Goal: Transaction & Acquisition: Purchase product/service

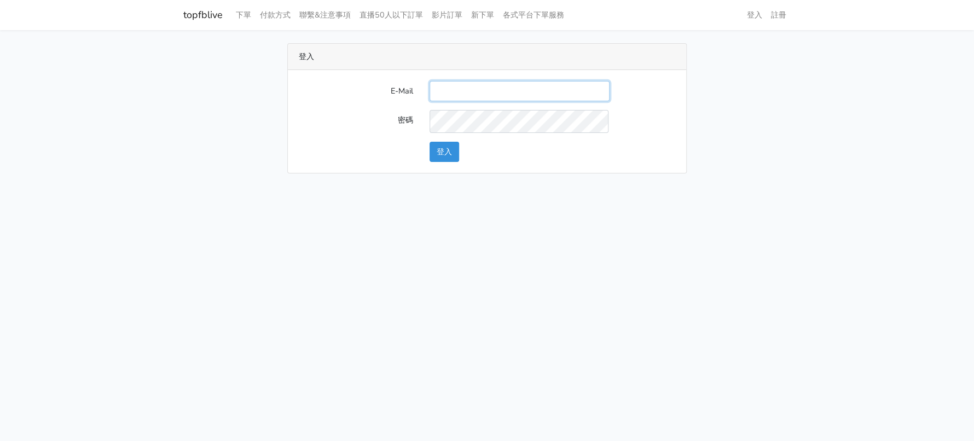
click at [459, 101] on input "E-Mail" at bounding box center [519, 91] width 180 height 20
type input "a0930115212@gmail.com"
drag, startPoint x: 450, startPoint y: 163, endPoint x: 435, endPoint y: 121, distance: 44.3
click at [450, 162] on button "登入" at bounding box center [444, 152] width 30 height 20
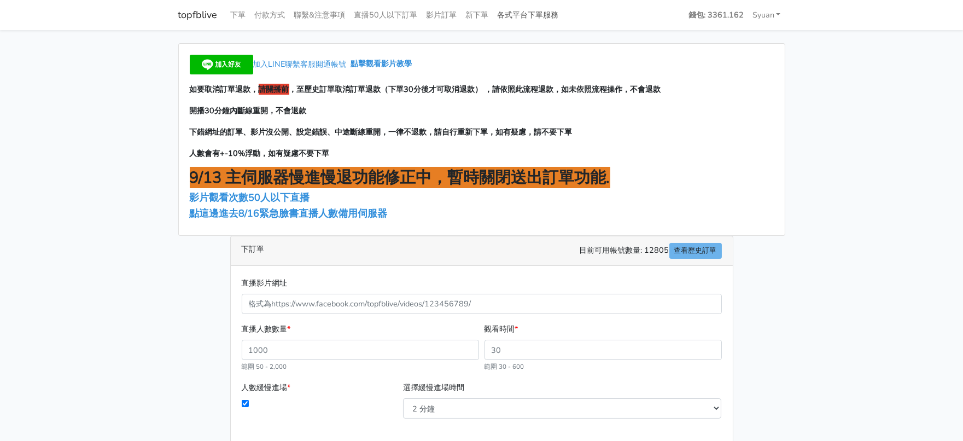
click at [563, 19] on link "各式平台下單服務" at bounding box center [528, 14] width 70 height 21
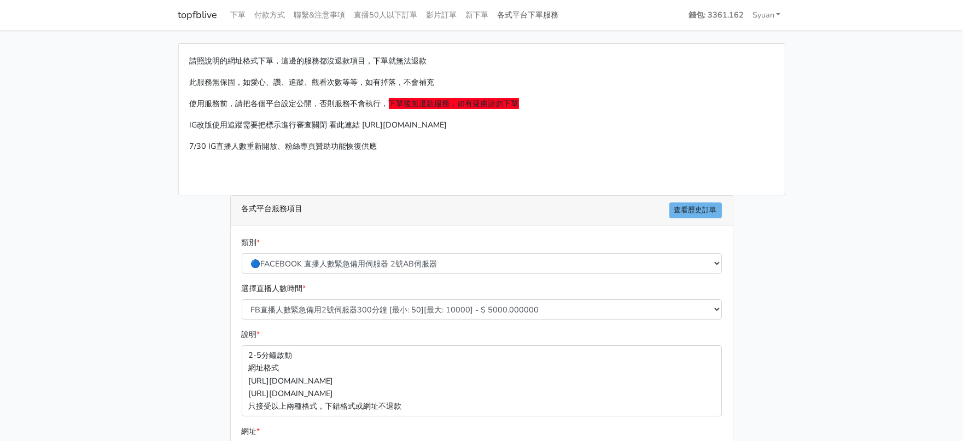
click at [563, 10] on link "各式平台下單服務" at bounding box center [528, 14] width 70 height 21
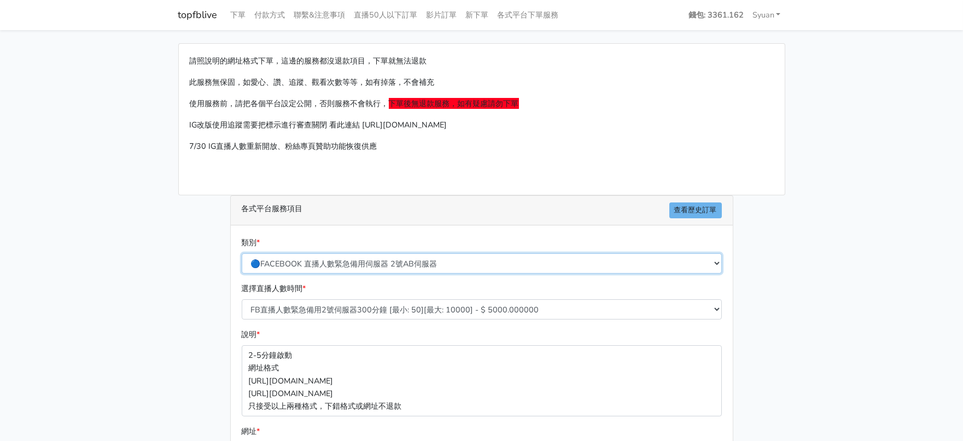
drag, startPoint x: 0, startPoint y: 0, endPoint x: 447, endPoint y: 300, distance: 538.2
click at [447, 274] on select "🔵FACEBOOK 直播人數緊急備用伺服器 2號AB伺服器 🔵FACEBOOK 網軍專用貼文留言 安全保密 🔵FACEBOOK 直播人數緊急備用伺服器 J1 …" at bounding box center [482, 263] width 480 height 20
select select "🔵2/12新增FACEBOOK 直播人數緊急備用伺服器 SC伺服器"
click at [242, 274] on select "🔵FACEBOOK 直播人數緊急備用伺服器 2號AB伺服器 🔵FACEBOOK 網軍專用貼文留言 安全保密 🔵FACEBOOK 直播人數緊急備用伺服器 J1 …" at bounding box center [482, 263] width 480 height 20
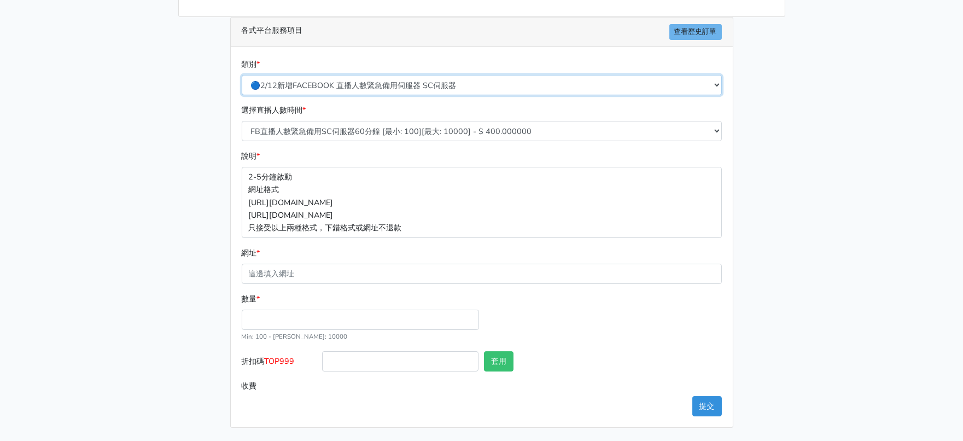
scroll to position [205, 0]
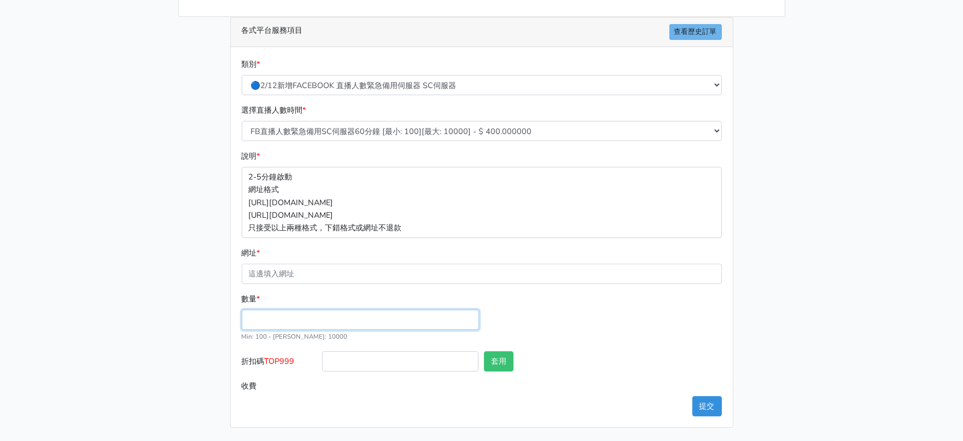
click at [298, 330] on input "數量 *" at bounding box center [360, 320] width 237 height 20
type input "300"
type input "120.000"
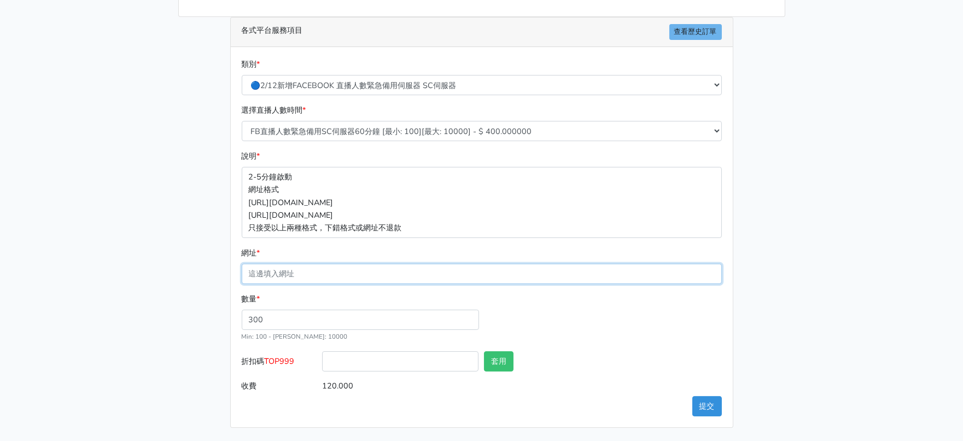
paste input "https://www.facebook.com/100063606982427/videos/1945634849554490"
type input "https://www.facebook.com/100063606982427/videos/1945634849554490"
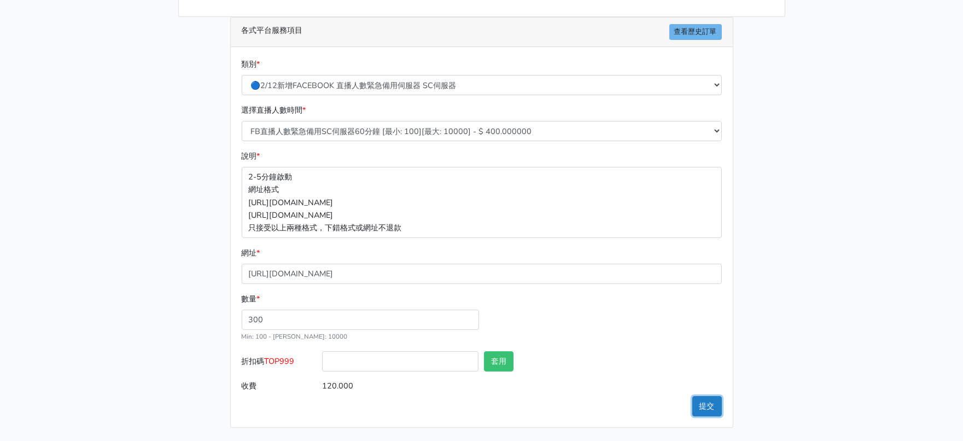
click at [696, 401] on button "提交" at bounding box center [708, 406] width 30 height 20
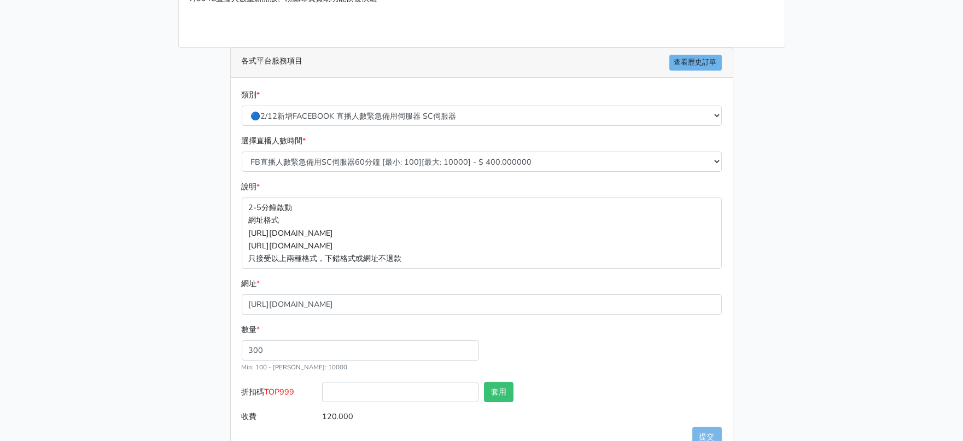
scroll to position [183, 0]
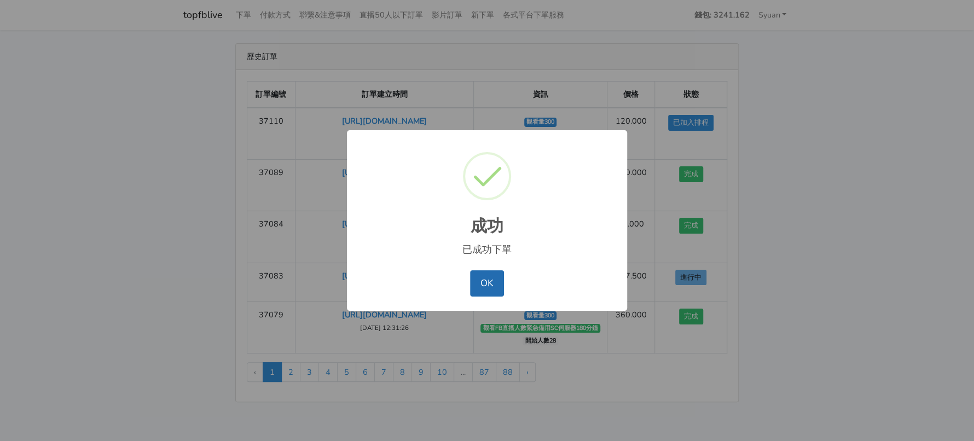
click at [492, 297] on button "OK" at bounding box center [486, 283] width 33 height 26
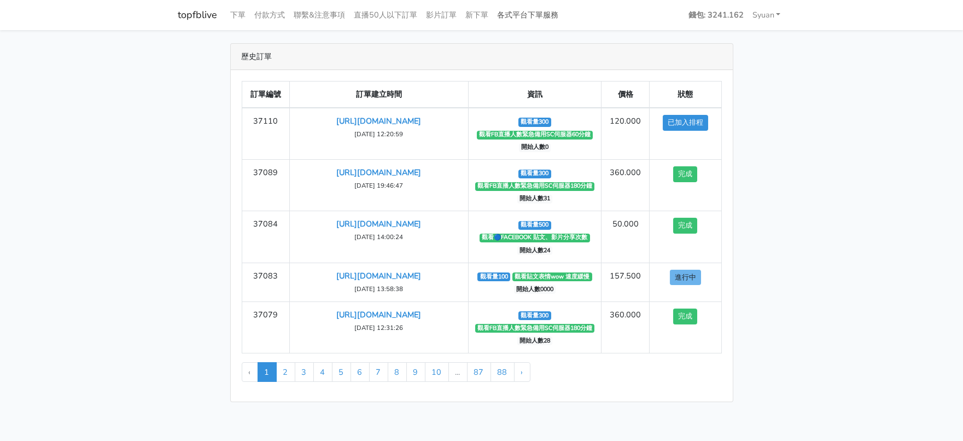
click at [563, 19] on link "各式平台下單服務" at bounding box center [528, 14] width 70 height 21
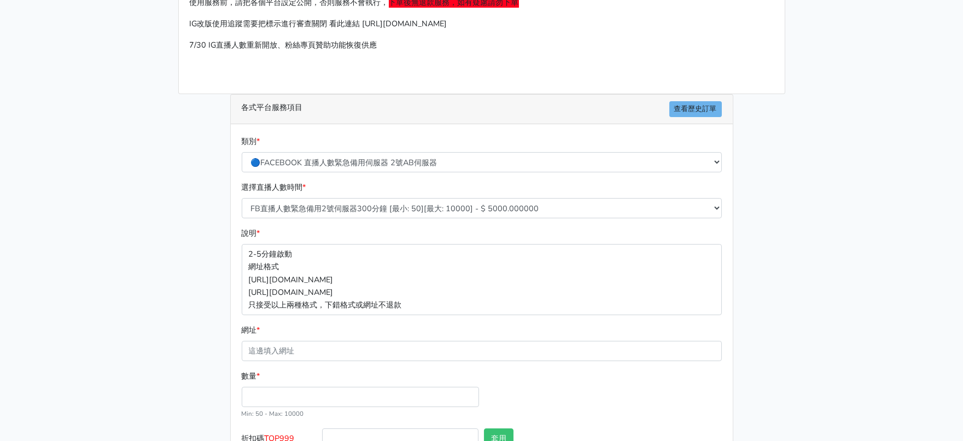
scroll to position [136, 0]
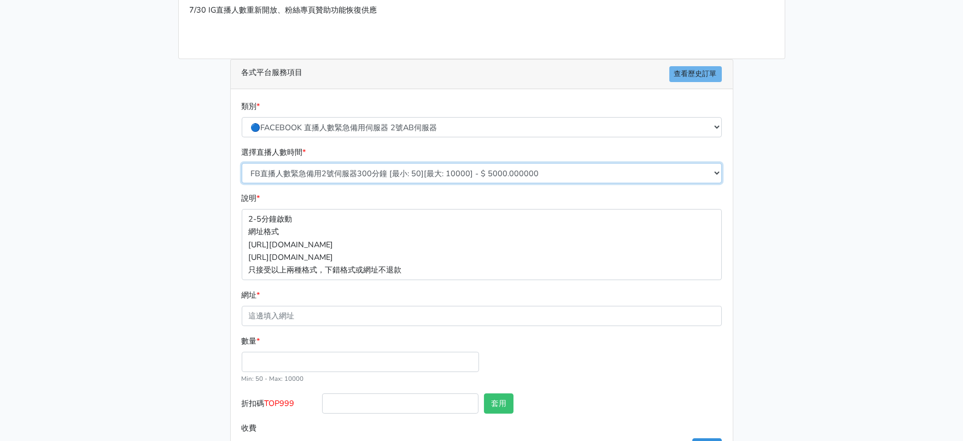
click at [399, 183] on select "FB直播人數緊急備用2號伺服器300分鐘 [最小: 50][最大: 10000] - $ 5000.000000 FB直播人數緊急備用2號伺服器60分鐘 [最…" at bounding box center [482, 173] width 480 height 20
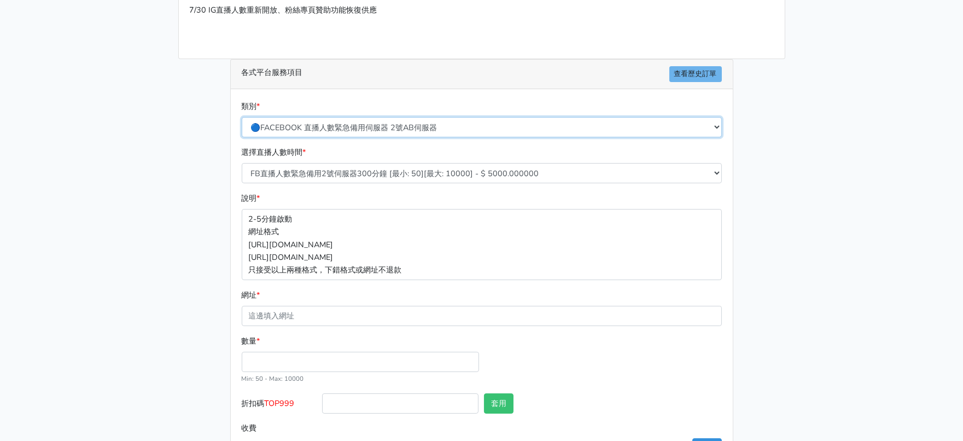
click at [422, 137] on select "🔵FACEBOOK 直播人數緊急備用伺服器 2號AB伺服器 🔵FACEBOOK 網軍專用貼文留言 安全保密 🔵FACEBOOK 直播人數緊急備用伺服器 J1 …" at bounding box center [482, 127] width 480 height 20
select select "🔵台灣帳號FACEBOOK按讚、表情、分享、社團、追蹤服務"
click at [242, 137] on select "🔵FACEBOOK 直播人數緊急備用伺服器 2號AB伺服器 🔵FACEBOOK 網軍專用貼文留言 安全保密 🔵FACEBOOK 直播人數緊急備用伺服器 J1 …" at bounding box center [482, 127] width 480 height 20
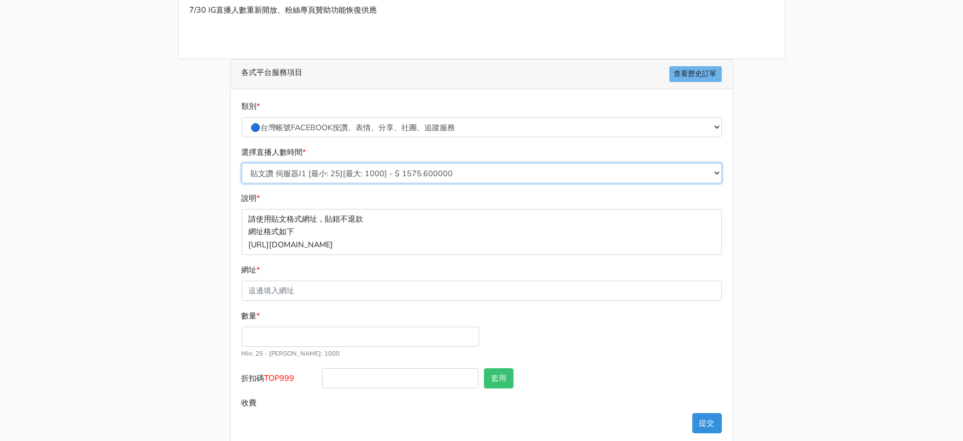
click at [376, 183] on select "貼文讚 伺服器J1 [最小: 25][最大: 1000] - $ 1575.600000 FB粉絲專頁讚 只有讚沒有追蹤 [最小: 100][最大: 1000…" at bounding box center [482, 173] width 480 height 20
click at [377, 183] on select "貼文讚 伺服器J1 [最小: 25][最大: 1000] - $ 1575.600000 FB粉絲專頁讚 只有讚沒有追蹤 [最小: 100][最大: 1000…" at bounding box center [482, 173] width 480 height 20
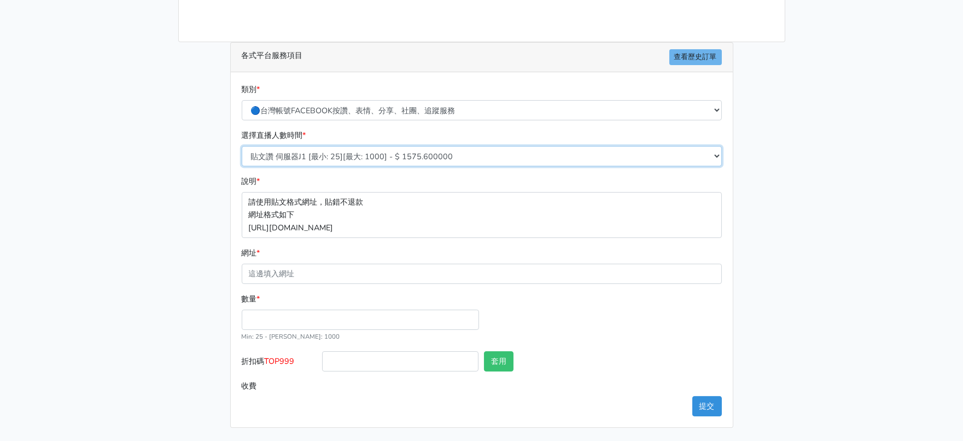
scroll to position [253, 0]
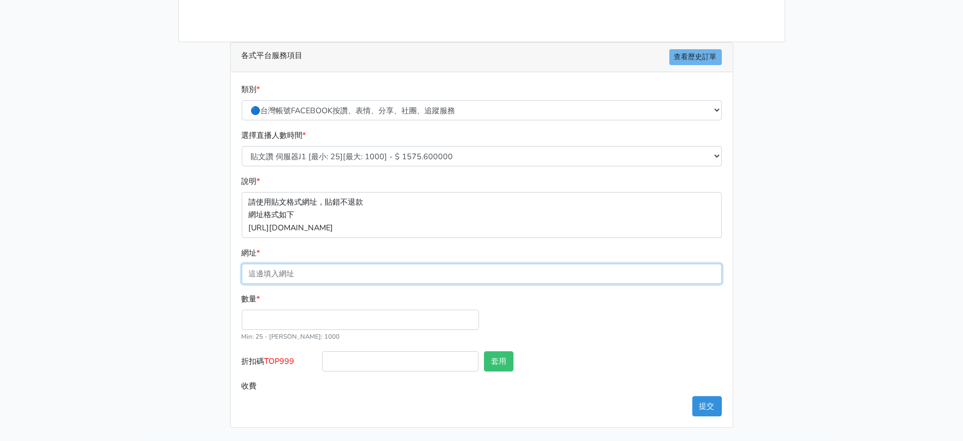
paste input "[URL][DOMAIN_NAME]"
type input "[URL][DOMAIN_NAME]"
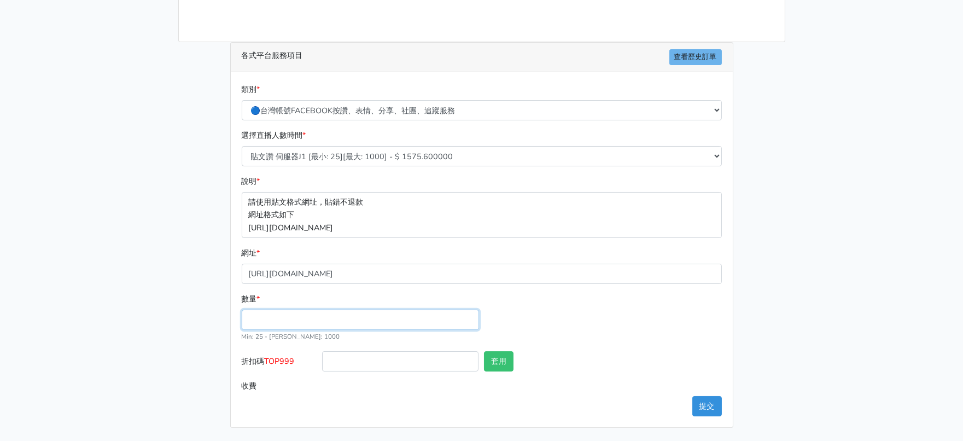
click at [328, 310] on input "數量 *" at bounding box center [360, 320] width 237 height 20
type input "50"
type input "78.750"
click at [570, 315] on div "數量 * 50 Min: 25 - Max: 1000" at bounding box center [482, 322] width 486 height 59
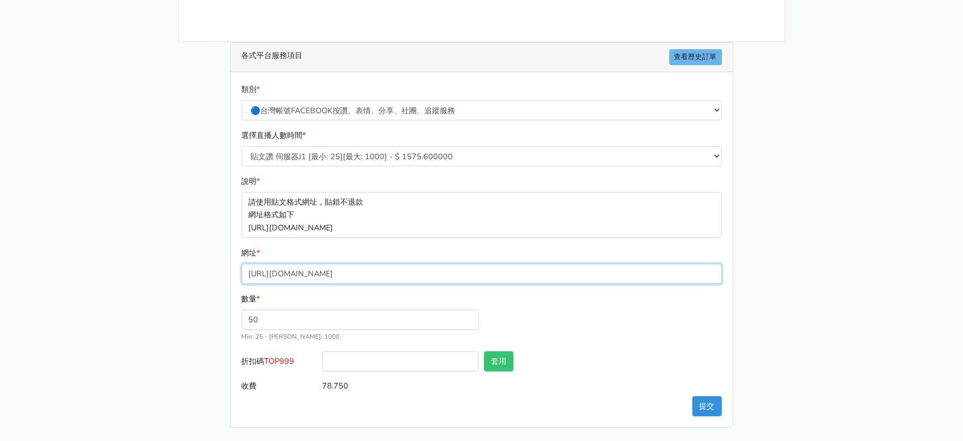
drag, startPoint x: 567, startPoint y: 253, endPoint x: 0, endPoint y: 258, distance: 567.3
click at [0, 258] on main "請照說明的網址格式下單，這邊的服務都沒退款項目，下單就無法退款 此服務無保固，如愛心、讚、追蹤、觀看次數等等，如有掉落，不會補充 使用服務前，請把各個平台設定…" at bounding box center [481, 159] width 963 height 564
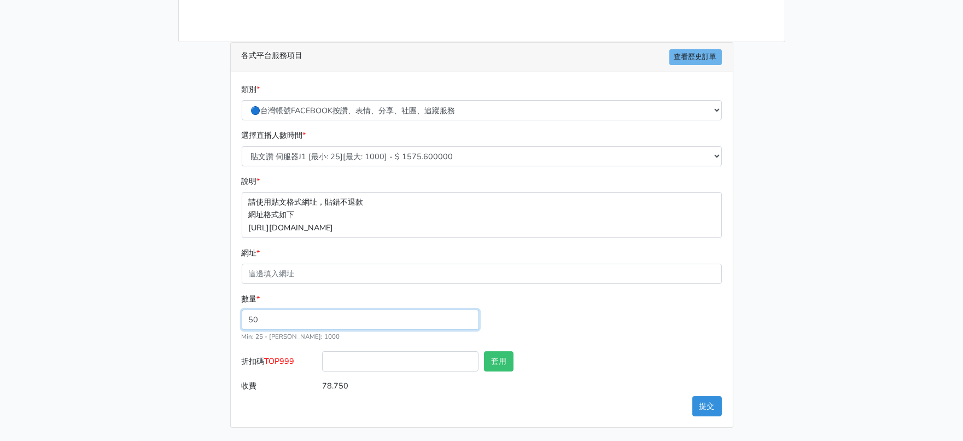
drag, startPoint x: 286, startPoint y: 304, endPoint x: 2, endPoint y: 272, distance: 285.7
click at [0, 274] on main "請照說明的網址格式下單，這邊的服務都沒退款項目，下單就無法退款 此服務無保固，如愛心、讚、追蹤、觀看次數等等，如有掉落，不會補充 使用服務前，請把各個平台設定…" at bounding box center [481, 159] width 963 height 564
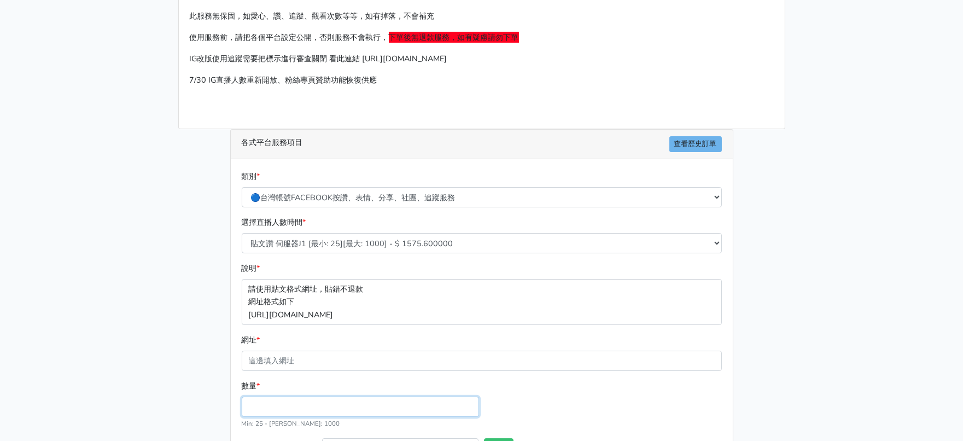
scroll to position [68, 0]
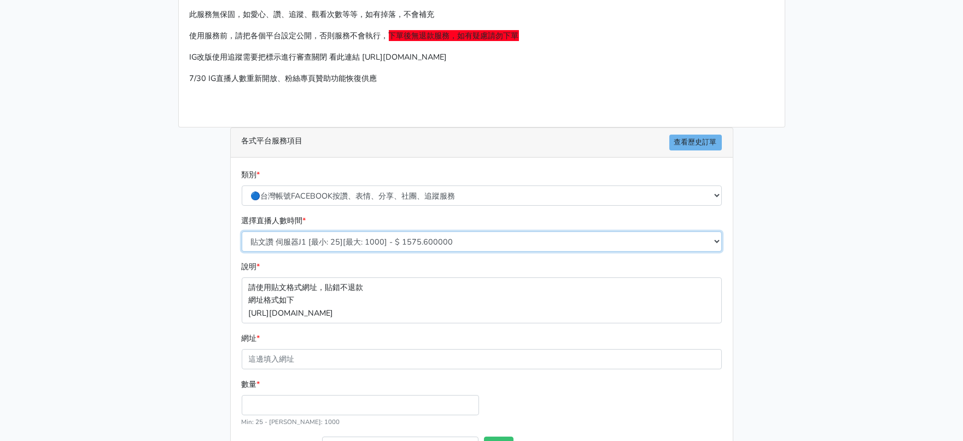
click at [346, 252] on select "貼文讚 伺服器J1 [最小: 25][最大: 1000] - $ 1575.600000 FB粉絲專頁讚 只有讚沒有追蹤 [最小: 100][最大: 1000…" at bounding box center [482, 241] width 480 height 20
click at [222, 274] on div "各式平台服務項目 查看歷史訂單 類別 * 🔵FACEBOOK 直播人數緊急備用伺服器 2號AB伺服器 🔵FACEBOOK 網軍專用貼文留言 安全保密 🔵FAC…" at bounding box center [482, 320] width 520 height 386
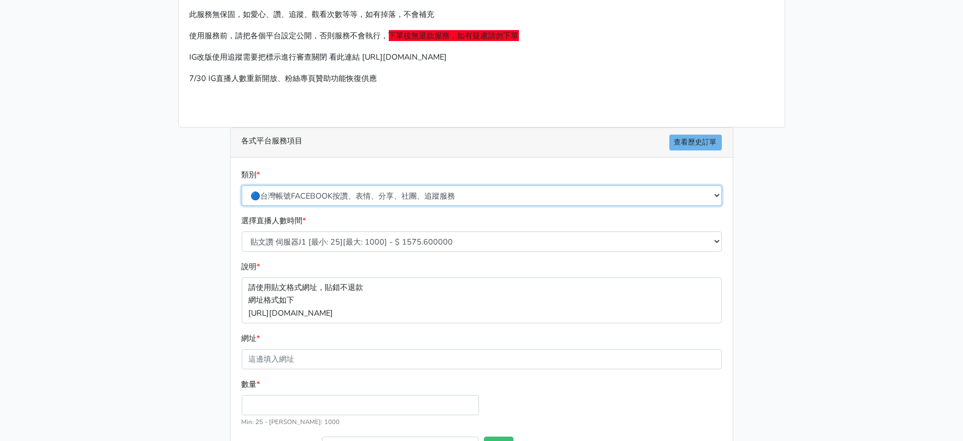
click at [330, 206] on select "🔵FACEBOOK 直播人數緊急備用伺服器 2號AB伺服器 🔵FACEBOOK 網軍專用貼文留言 安全保密 🔵FACEBOOK 直播人數緊急備用伺服器 J1 …" at bounding box center [482, 195] width 480 height 20
click at [242, 206] on select "🔵FACEBOOK 直播人數緊急備用伺服器 2號AB伺服器 🔵FACEBOOK 網軍專用貼文留言 安全保密 🔵FACEBOOK 直播人數緊急備用伺服器 J1 …" at bounding box center [482, 195] width 480 height 20
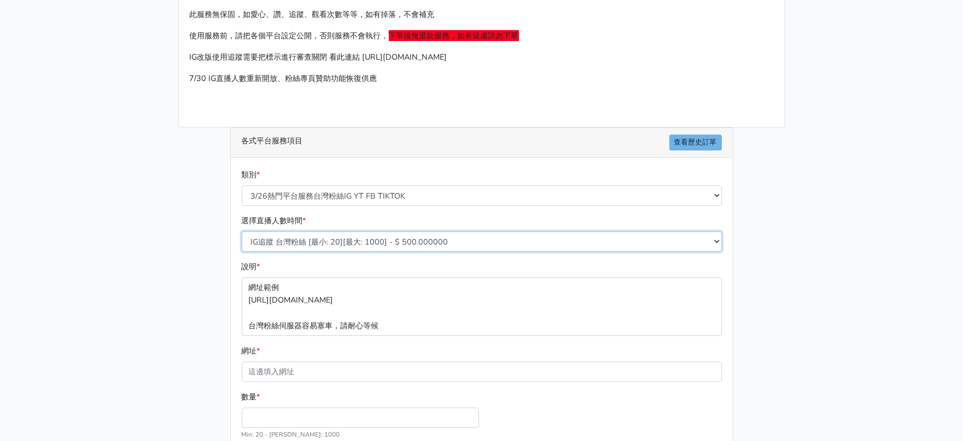
click at [351, 252] on select "IG追蹤 台灣粉絲 [最小: 20][最大: 1000] - $ 500.000000 IG愛心 台灣粉絲 [最小: 20][最大: 1000] - $ 35…" at bounding box center [482, 241] width 480 height 20
click at [195, 182] on div "請照說明的網址格式下單，這邊的服務都沒退款項目，下單就無法退款 此服務無保固，如愛心、讚、追蹤、觀看次數等等，如有掉落，不會補充 使用服務前，請把各個平台設定…" at bounding box center [482, 250] width 624 height 550
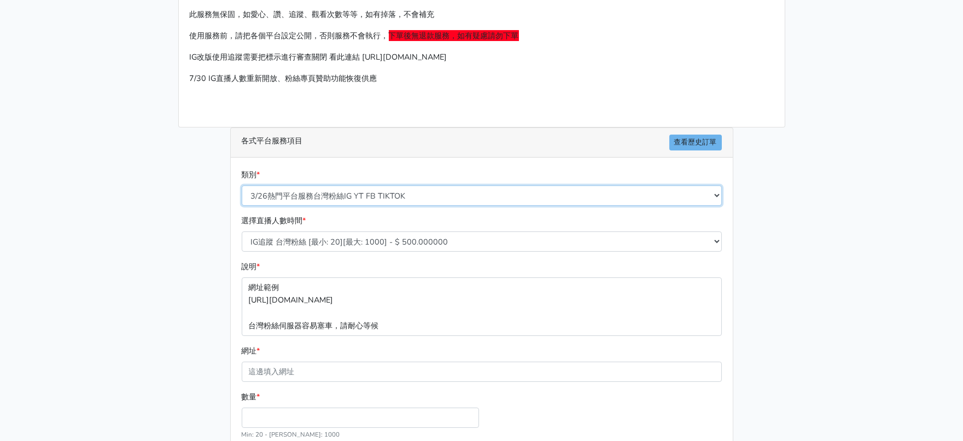
click at [301, 206] on select "🔵FACEBOOK 直播人數緊急備用伺服器 2號AB伺服器 🔵FACEBOOK 網軍專用貼文留言 安全保密 🔵FACEBOOK 直播人數緊急備用伺服器 J1 …" at bounding box center [482, 195] width 480 height 20
select select "🔵FACEBOOK按讚-追蹤-評論-社團成員-影片觀看-短影片觀看"
click at [242, 206] on select "🔵FACEBOOK 直播人數緊急備用伺服器 2號AB伺服器 🔵FACEBOOK 網軍專用貼文留言 安全保密 🔵FACEBOOK 直播人數緊急備用伺服器 J1 …" at bounding box center [482, 195] width 480 height 20
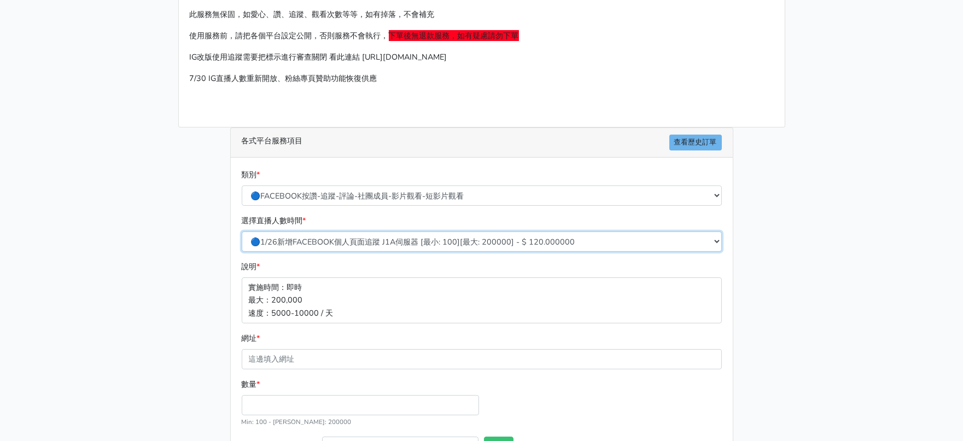
click at [329, 252] on select "🔵1/26新增FACEBOOK個人頁面追蹤 J1A伺服器 [最小: 100][最大: 200000] - $ 120.000000 🔵增加社團成員數 伺服器J…" at bounding box center [482, 241] width 480 height 20
select select "505"
click at [242, 252] on select "🔵1/26新增FACEBOOK個人頁面追蹤 J1A伺服器 [最小: 100][最大: 200000] - $ 120.000000 🔵增加社團成員數 伺服器J…" at bounding box center [482, 241] width 480 height 20
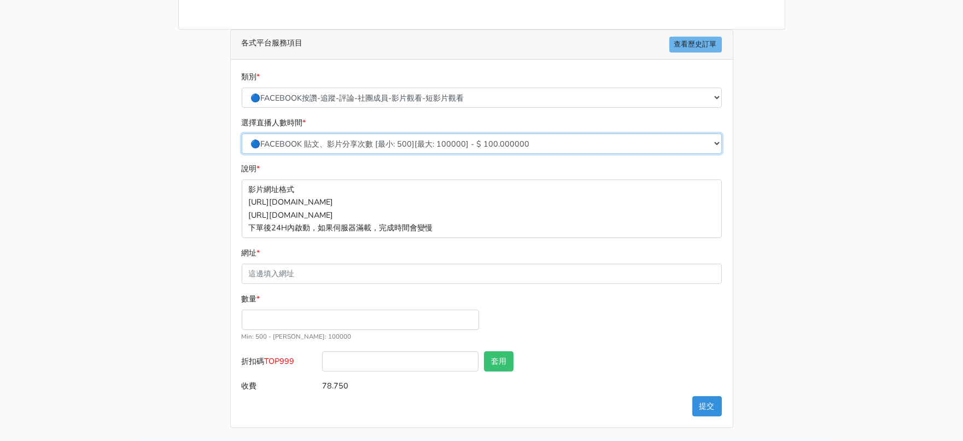
scroll to position [239, 0]
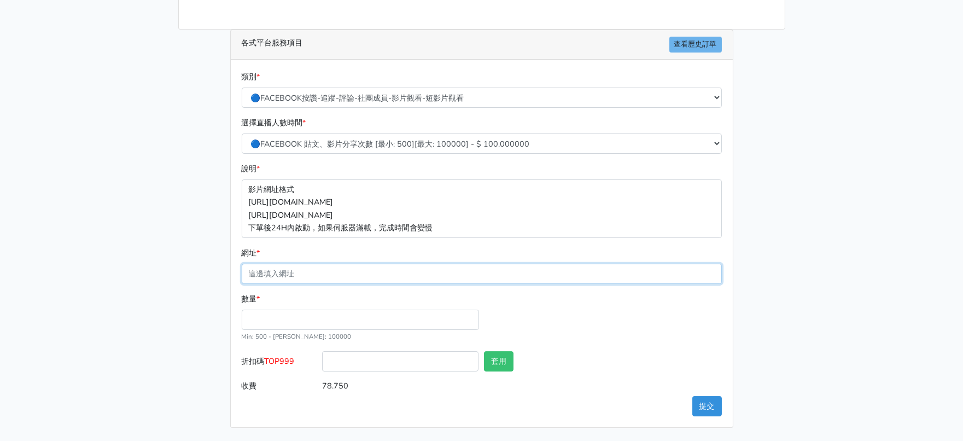
paste input "[URL][DOMAIN_NAME]"
type input "[URL][DOMAIN_NAME]"
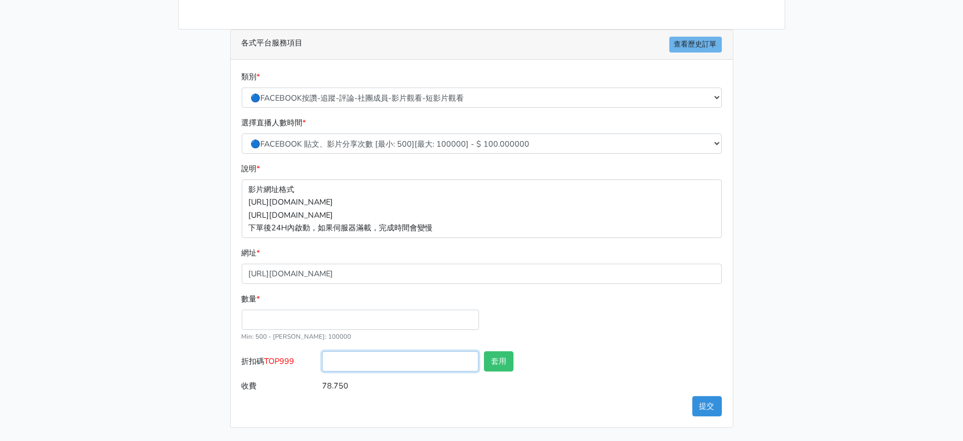
click at [340, 351] on input "折扣碼 TOP999" at bounding box center [400, 361] width 156 height 20
type input "500"
click at [695, 320] on div "數量 * Min: 500 - Max: 100000" at bounding box center [482, 322] width 486 height 59
drag, startPoint x: 625, startPoint y: 353, endPoint x: 597, endPoint y: 370, distance: 32.4
click at [622, 356] on input "text" at bounding box center [643, 361] width 156 height 20
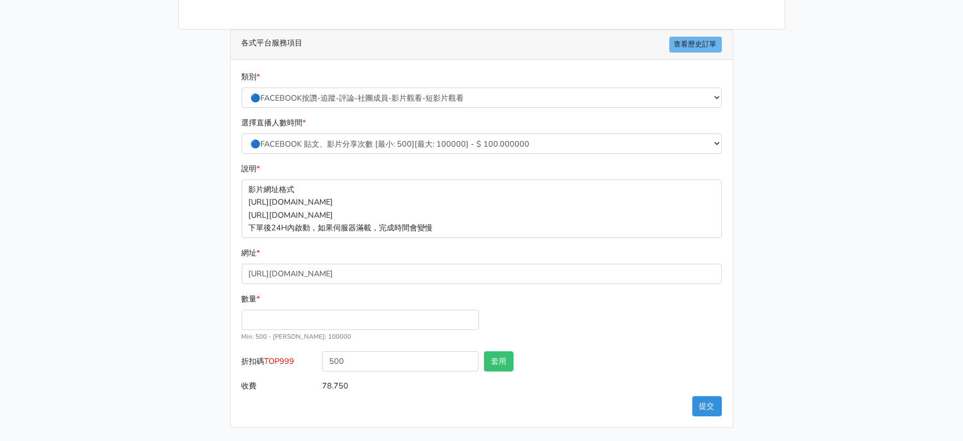
click at [343, 394] on div "類別 * 🔵FACEBOOK 直播人數緊急備用伺服器 2號AB伺服器 🔵FACEBOOK 網軍專用貼文留言 安全保密 🔵FACEBOOK 直播人數緊急備用伺服…" at bounding box center [482, 244] width 502 height 368
click at [296, 310] on input "數量 *" at bounding box center [360, 320] width 237 height 20
type input "500"
type input "50.000"
click at [143, 375] on main "請照說明的網址格式下單，這邊的服務都沒退款項目，下單就無法退款 此服務無保固，如愛心、讚、追蹤、觀看次數等等，如有掉落，不會補充 使用服務前，請把各個平台設定…" at bounding box center [481, 152] width 963 height 577
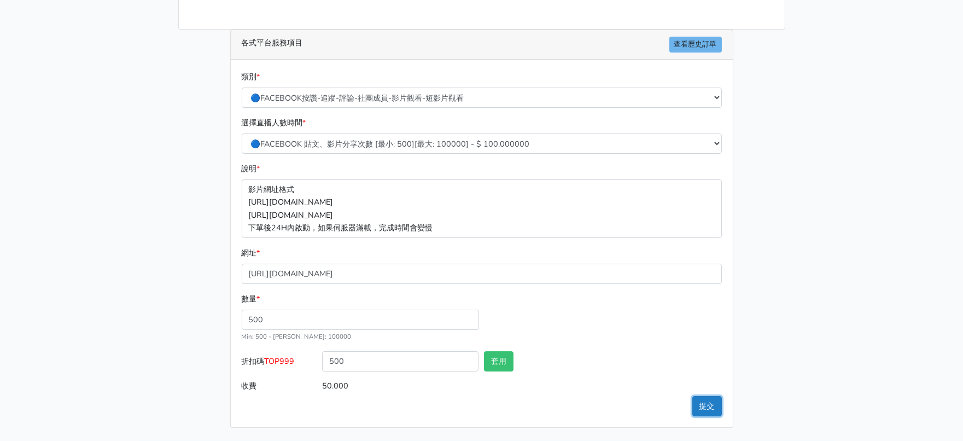
click at [704, 398] on button "提交" at bounding box center [708, 406] width 30 height 20
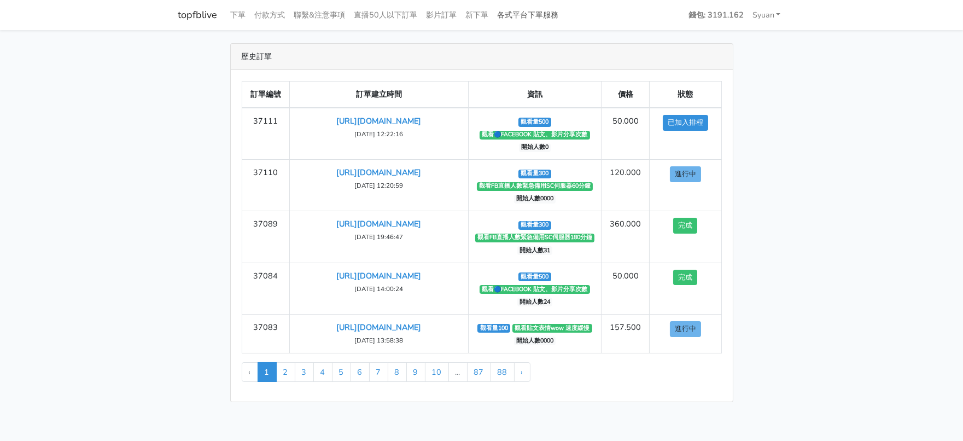
click at [563, 16] on link "各式平台下單服務" at bounding box center [528, 14] width 70 height 21
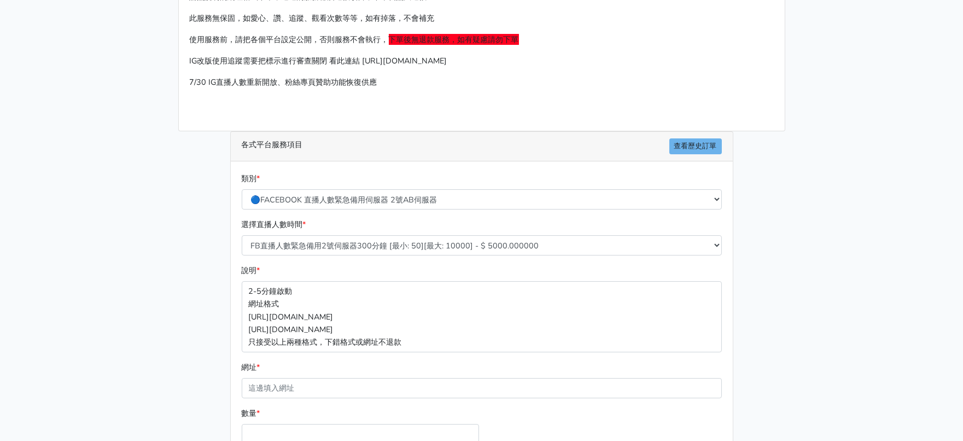
scroll to position [68, 0]
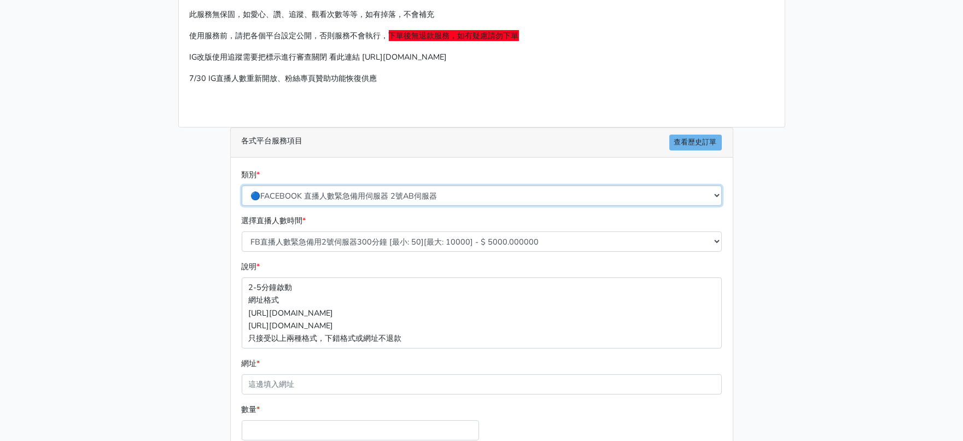
click at [381, 206] on select "🔵FACEBOOK 直播人數緊急備用伺服器 2號AB伺服器 🔵FACEBOOK 網軍專用貼文留言 安全保密 🔵FACEBOOK 直播人數緊急備用伺服器 J1 …" at bounding box center [482, 195] width 480 height 20
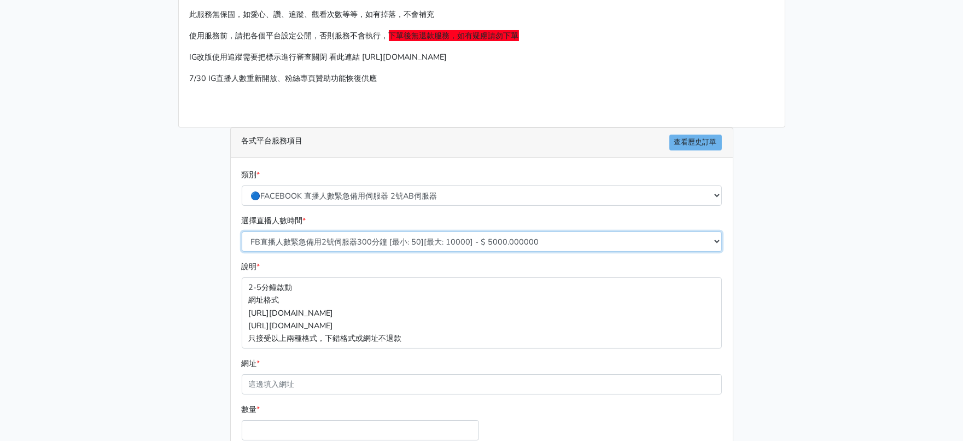
click at [382, 252] on select "FB直播人數緊急備用2號伺服器300分鐘 [最小: 50][最大: 10000] - $ 5000.000000 FB直播人數緊急備用2號伺服器60分鐘 [最…" at bounding box center [482, 241] width 480 height 20
click at [383, 252] on select "FB直播人數緊急備用2號伺服器300分鐘 [最小: 50][最大: 10000] - $ 5000.000000 FB直播人數緊急備用2號伺服器60分鐘 [最…" at bounding box center [482, 241] width 480 height 20
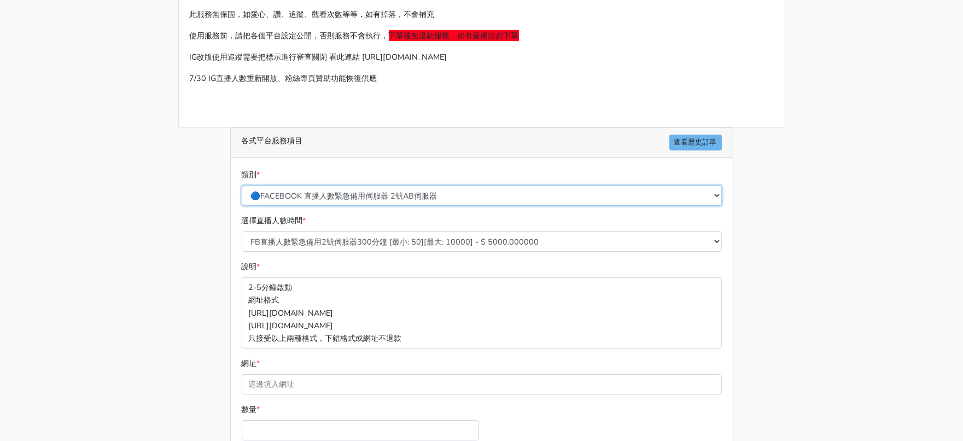
click at [383, 206] on select "🔵FACEBOOK 直播人數緊急備用伺服器 2號AB伺服器 🔵FACEBOOK 網軍專用貼文留言 安全保密 🔵FACEBOOK 直播人數緊急備用伺服器 J1 …" at bounding box center [482, 195] width 480 height 20
select select "🔵FACEBOOK按讚-追蹤-評論-社團成員-影片觀看-短影片觀看"
click at [242, 206] on select "🔵FACEBOOK 直播人數緊急備用伺服器 2號AB伺服器 🔵FACEBOOK 網軍專用貼文留言 安全保密 🔵FACEBOOK 直播人數緊急備用伺服器 J1 …" at bounding box center [482, 195] width 480 height 20
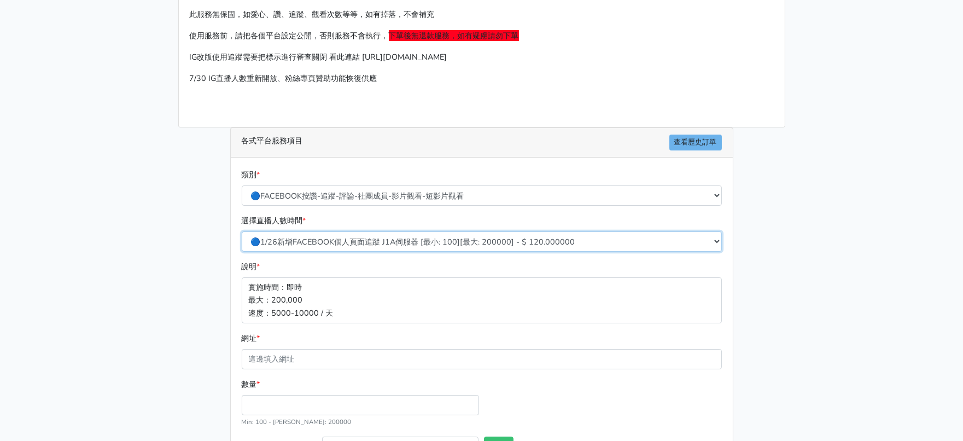
click at [358, 252] on select "🔵1/26新增FACEBOOK個人頁面追蹤 J1A伺服器 [最小: 100][最大: 200000] - $ 120.000000 🔵增加社團成員數 伺服器J…" at bounding box center [482, 241] width 480 height 20
select select "384"
click at [242, 252] on select "🔵1/26新增FACEBOOK個人頁面追蹤 J1A伺服器 [最小: 100][最大: 200000] - $ 120.000000 🔵增加社團成員數 伺服器J…" at bounding box center [482, 241] width 480 height 20
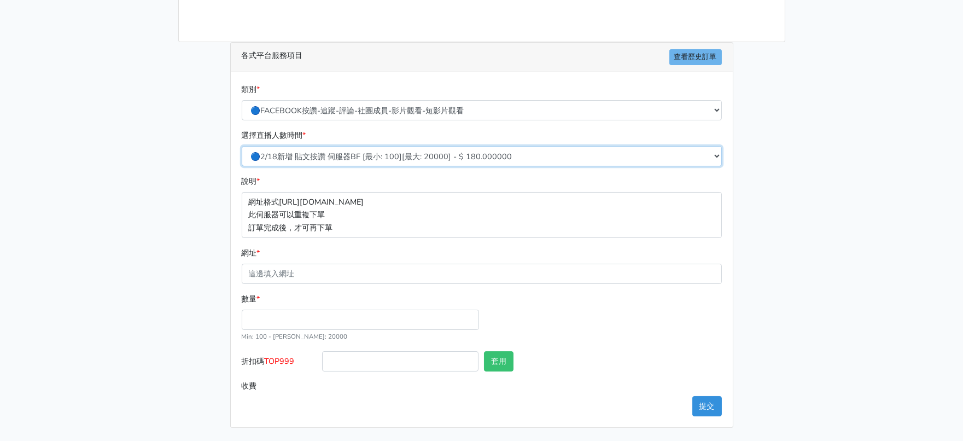
scroll to position [225, 0]
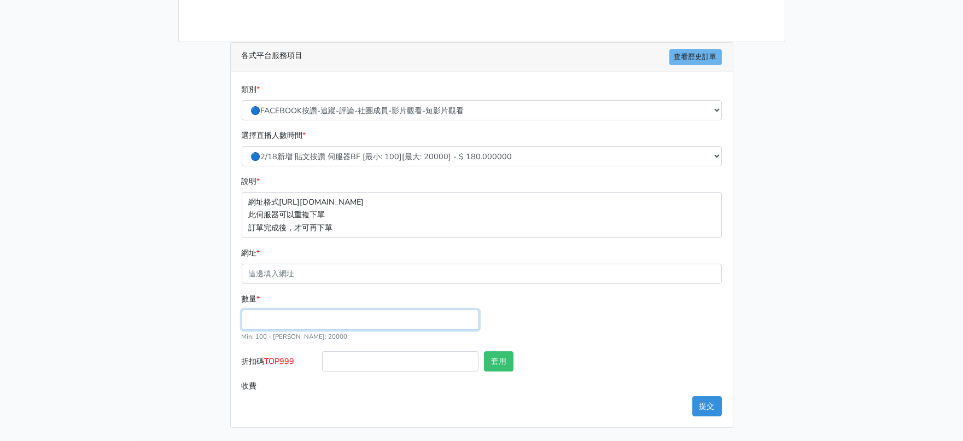
click at [288, 310] on input "數量 *" at bounding box center [360, 320] width 237 height 20
type input "300"
type input "54.000"
click at [144, 277] on main "請照說明的網址格式下單，這邊的服務都沒退款項目，下單就無法退款 此服務無保固，如愛心、讚、追蹤、觀看次數等等，如有掉落，不會補充 使用服務前，請把各個平台設定…" at bounding box center [481, 159] width 963 height 564
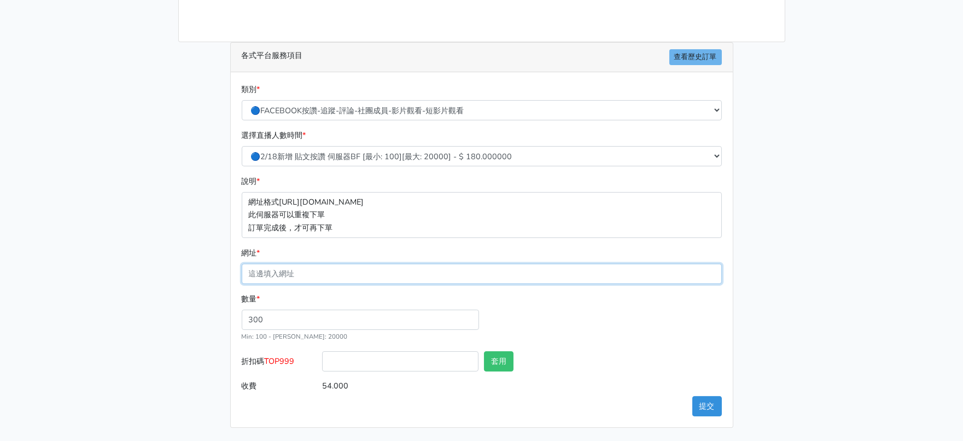
paste input "[URL][DOMAIN_NAME]"
type input "[URL][DOMAIN_NAME]"
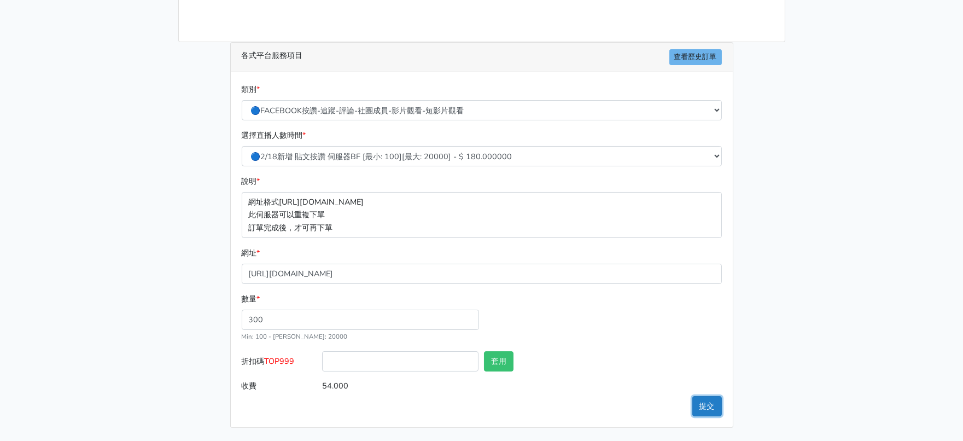
click at [704, 400] on button "提交" at bounding box center [708, 406] width 30 height 20
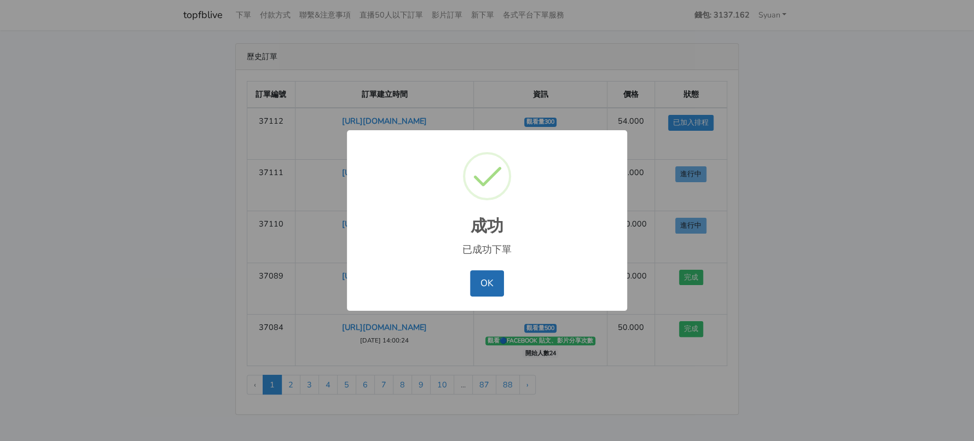
click at [503, 294] on button "OK" at bounding box center [486, 283] width 33 height 26
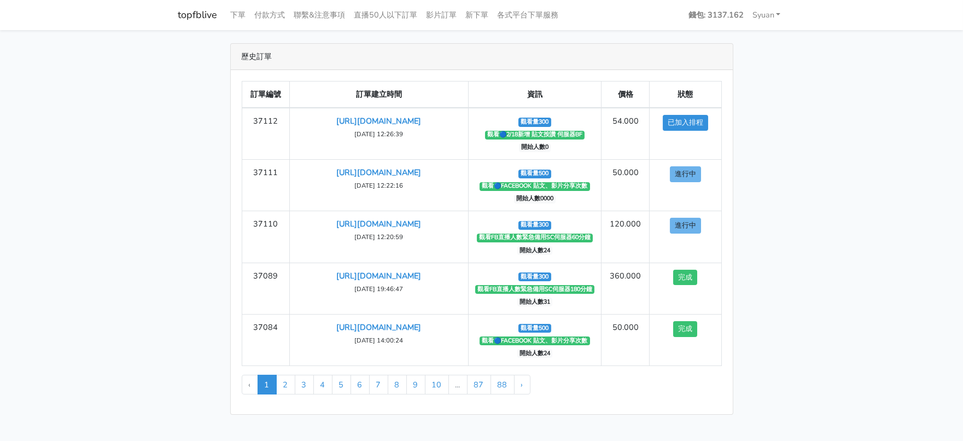
click at [842, 181] on main "歷史訂單 訂單編號 訂單建立時間 資訊 價格 狀態 37112 [URL][DOMAIN_NAME] ‹" at bounding box center [481, 229] width 963 height 398
